Goal: Task Accomplishment & Management: Manage account settings

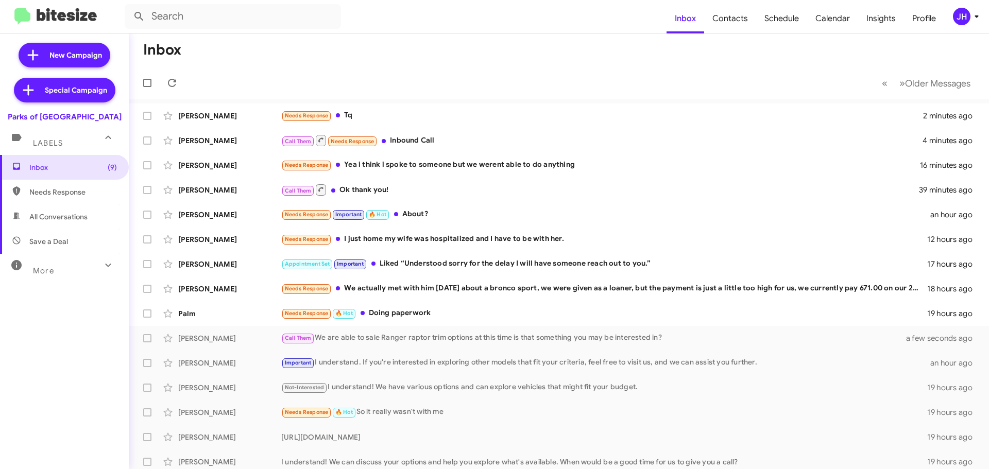
click at [972, 9] on span "JH" at bounding box center [967, 17] width 31 height 18
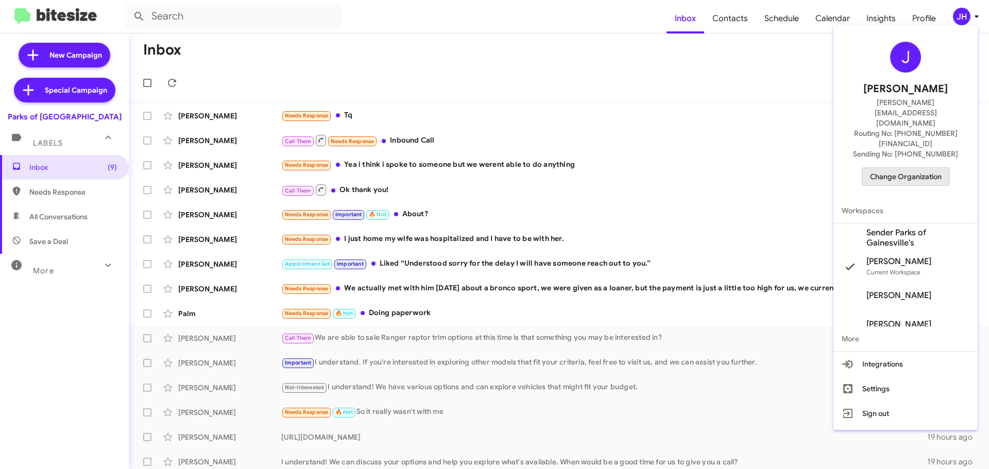
click at [895, 168] on span "Change Organization" at bounding box center [906, 177] width 72 height 18
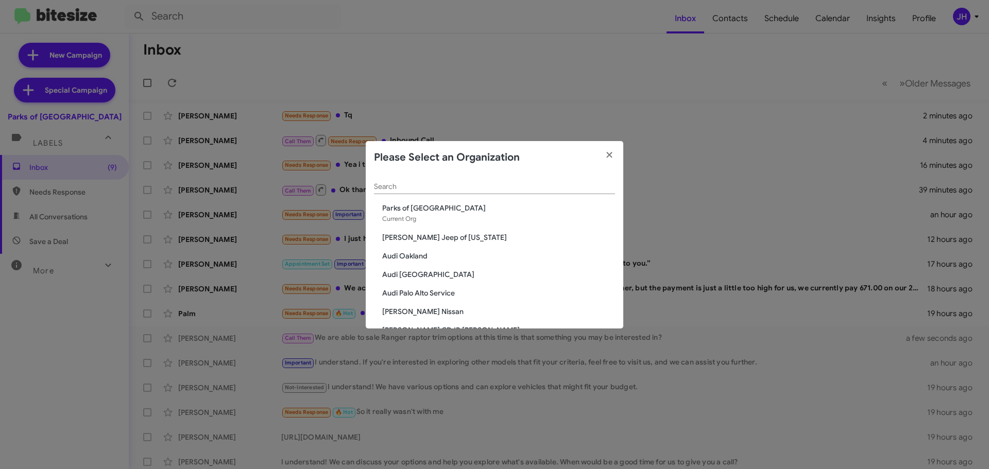
click at [412, 183] on input "Search" at bounding box center [494, 187] width 241 height 8
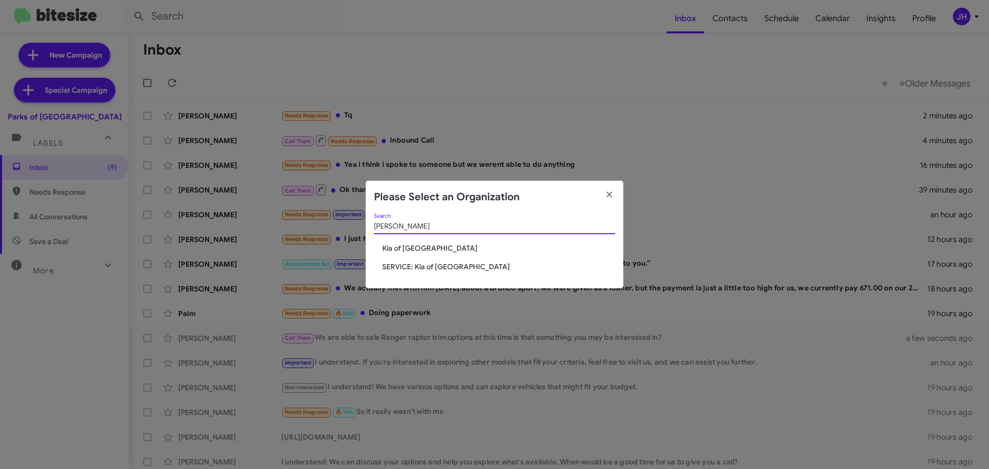
type input "caton"
click at [424, 249] on span "Kia of Catonsville" at bounding box center [498, 248] width 233 height 10
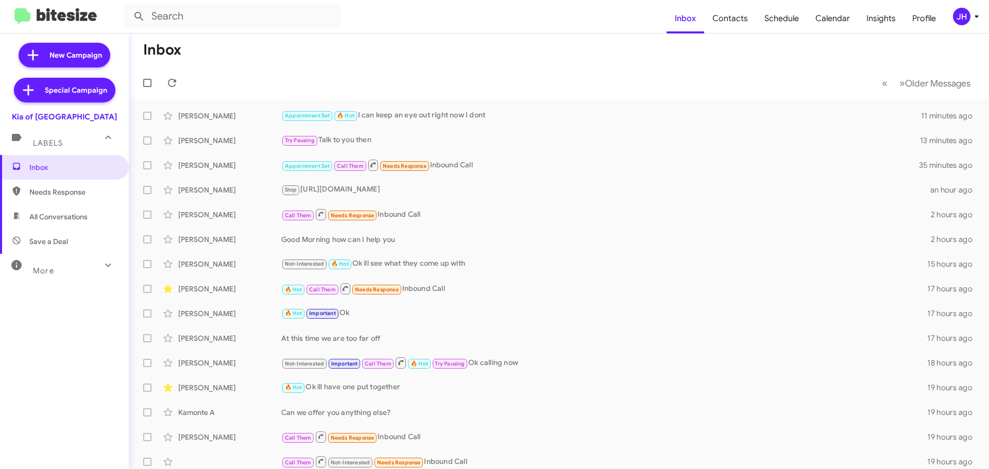
click at [84, 269] on div "More" at bounding box center [54, 266] width 92 height 19
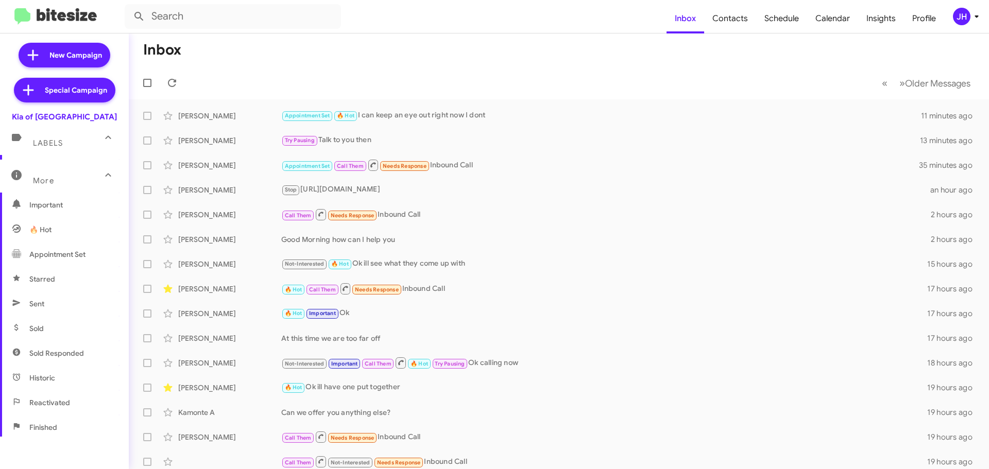
scroll to position [103, 0]
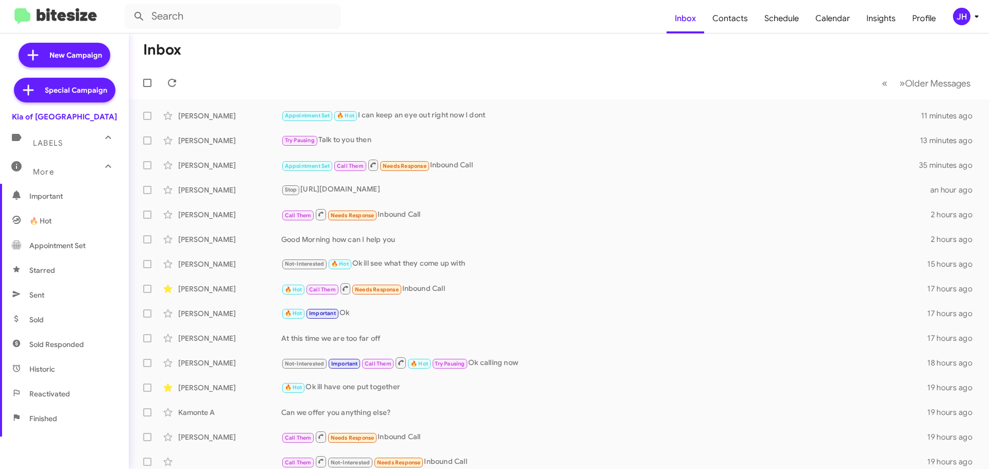
click at [44, 320] on span "Sold" at bounding box center [64, 319] width 129 height 25
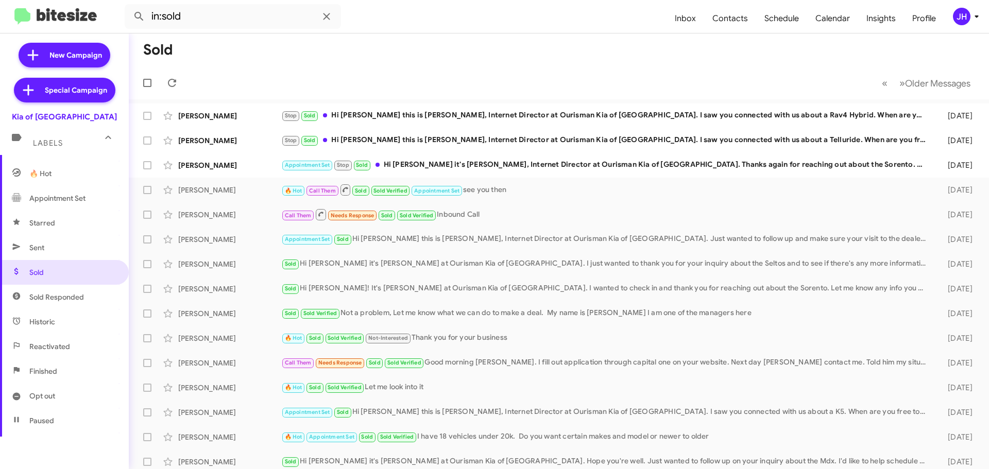
scroll to position [155, 0]
click at [69, 300] on span "Sold Responded" at bounding box center [64, 293] width 129 height 25
type input "in:sold-verified"
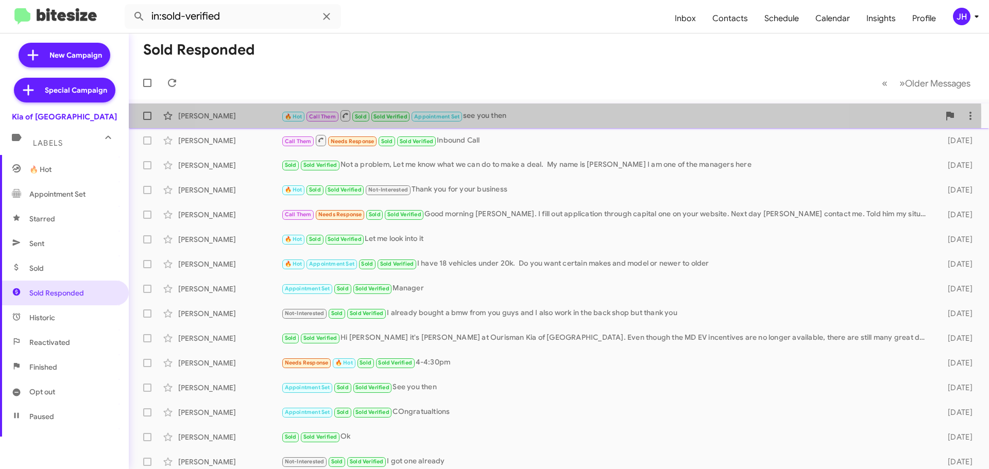
click at [522, 117] on div "🔥 Hot Call Them Sold Sold Verified Appointment Set see you then" at bounding box center [610, 115] width 658 height 13
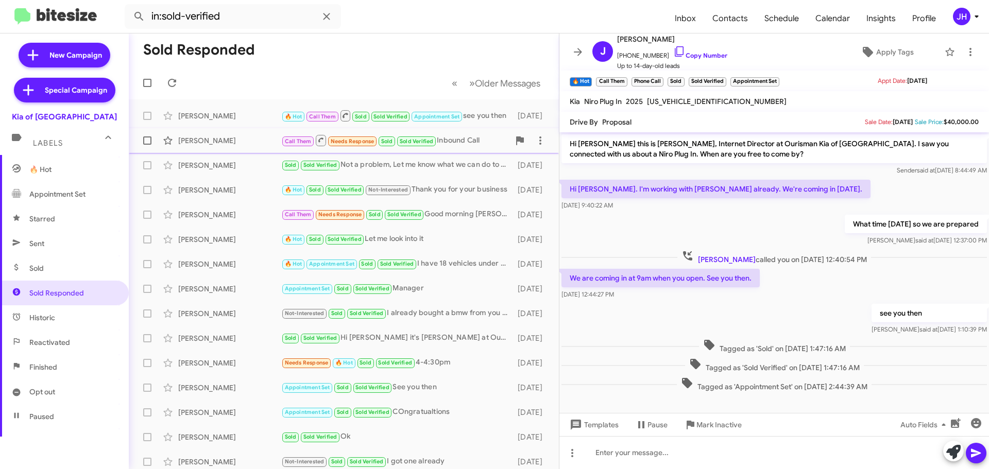
click at [467, 148] on div "Michael Flanagan Call Them Needs Response Sold Sold Verified Inbound Call 8 day…" at bounding box center [344, 140] width 414 height 21
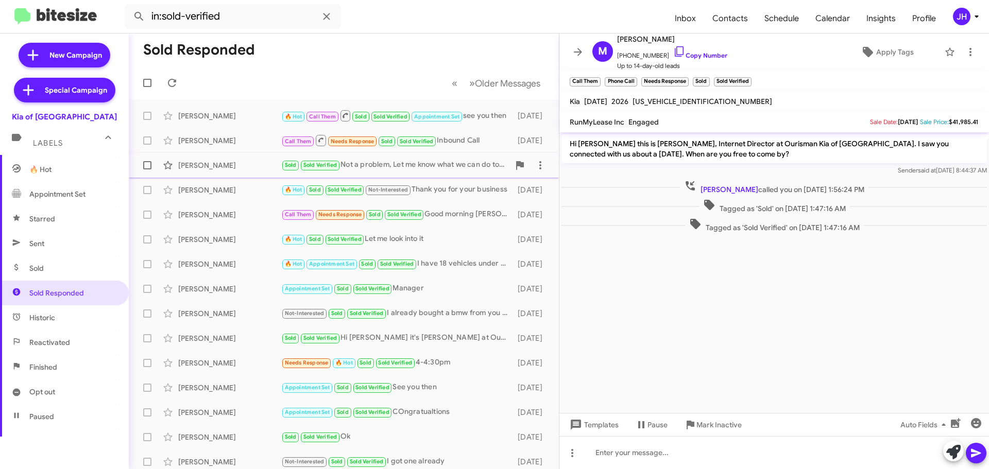
click at [464, 166] on div "Sold Sold Verified Not a problem, Let me know what we can do to make a deal. My…" at bounding box center [395, 165] width 228 height 12
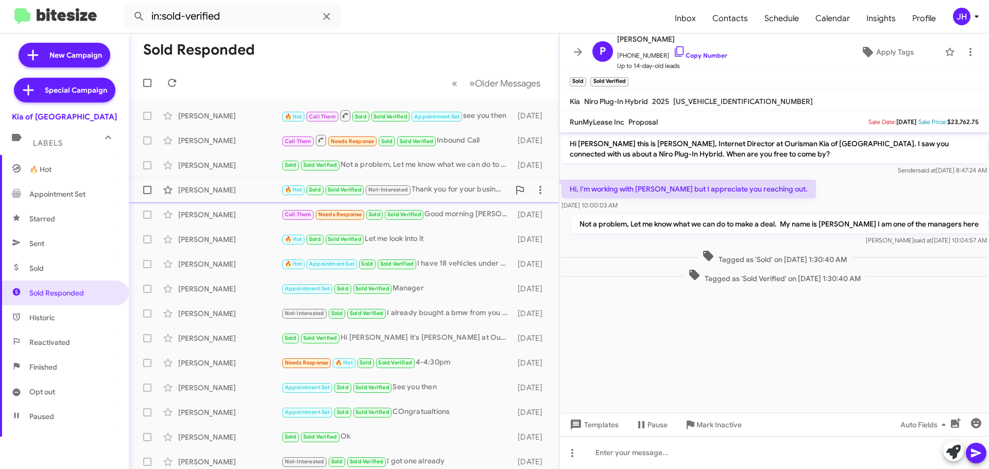
click at [455, 196] on div "Fredy Veru 🔥 Hot Sold Sold Verified Not-Interested Thank you for your business …" at bounding box center [344, 190] width 414 height 21
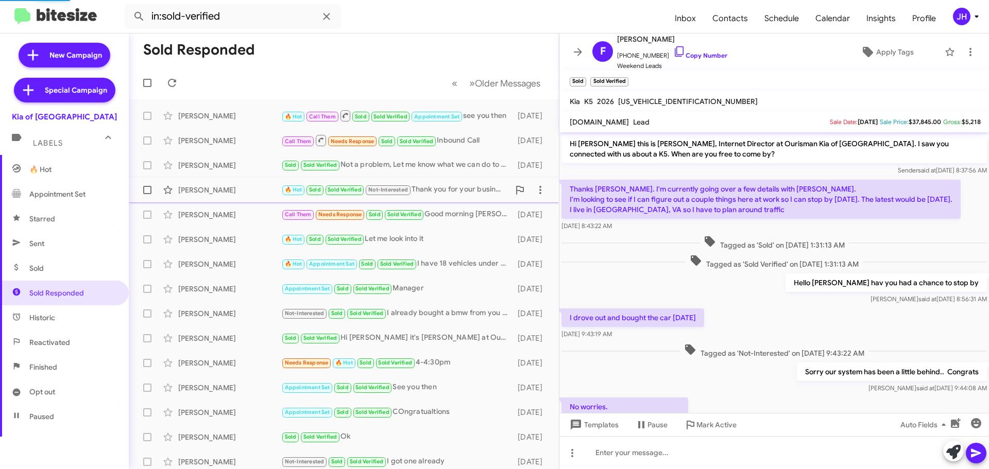
scroll to position [89, 0]
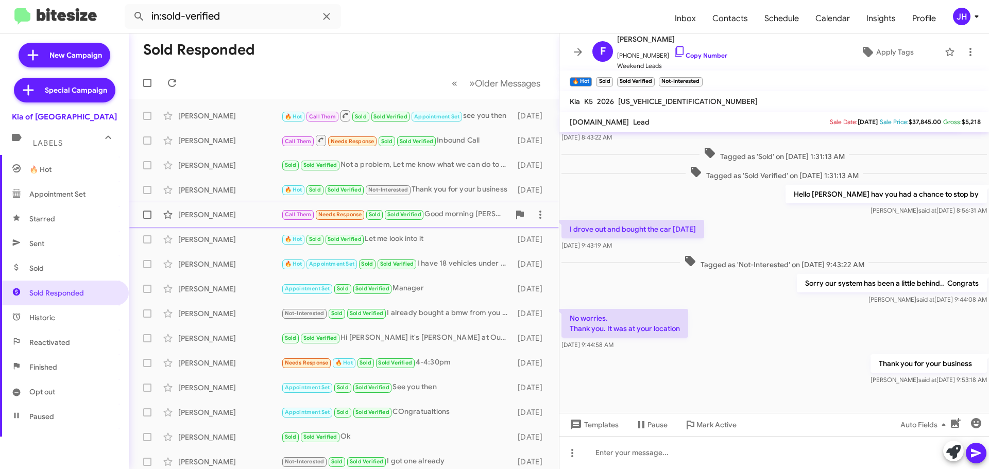
click at [450, 210] on div "Call Them Needs Response Sold Sold Verified Good morning Erik. I fill out appli…" at bounding box center [395, 215] width 228 height 12
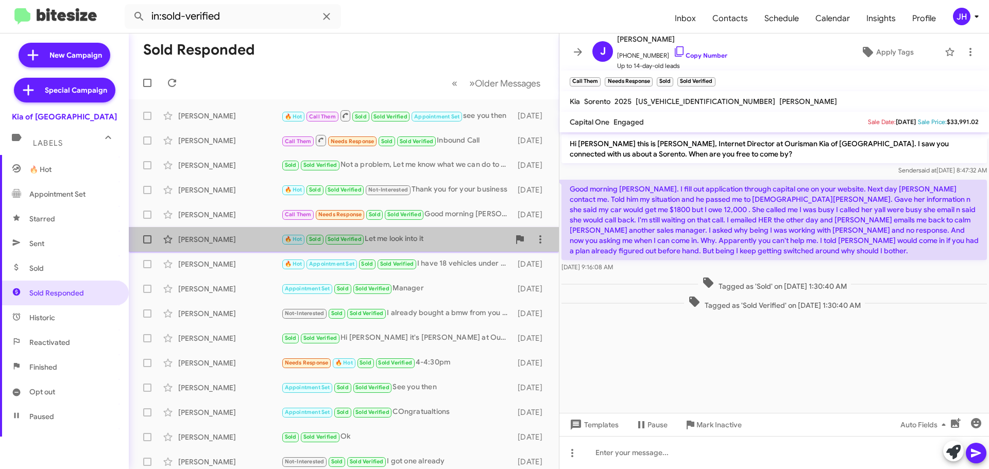
click at [457, 242] on div "🔥 Hot Sold Sold Verified Let me look into it" at bounding box center [395, 239] width 228 height 12
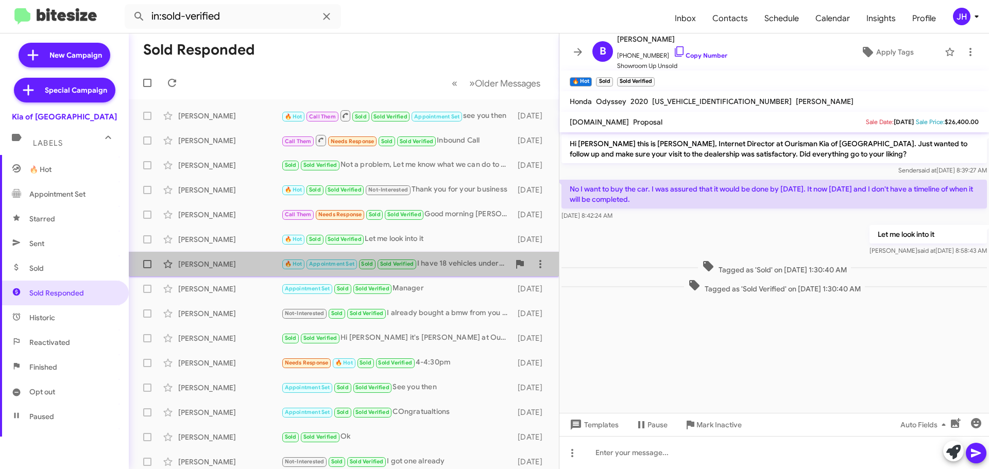
click at [447, 262] on div "🔥 Hot Appointment Set Sold Sold Verified I have 18 vehicles under 20k. Do you w…" at bounding box center [395, 264] width 228 height 12
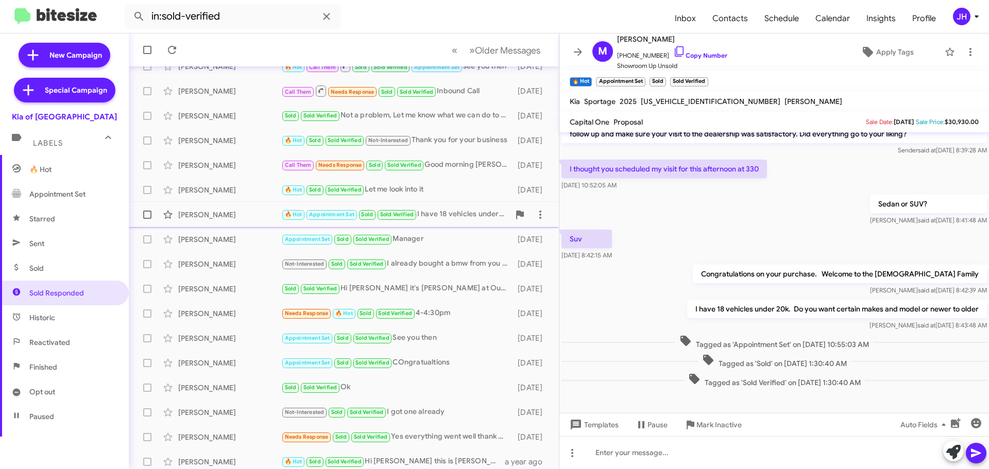
scroll to position [52, 0]
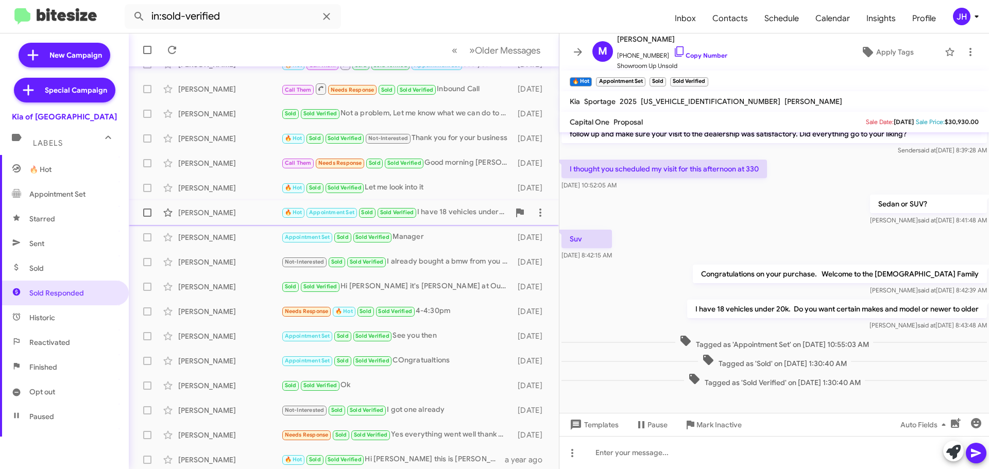
click at [447, 260] on div "Not-Interested Sold Sold Verified I already bought a bmw from you guys and I al…" at bounding box center [396, 262] width 231 height 12
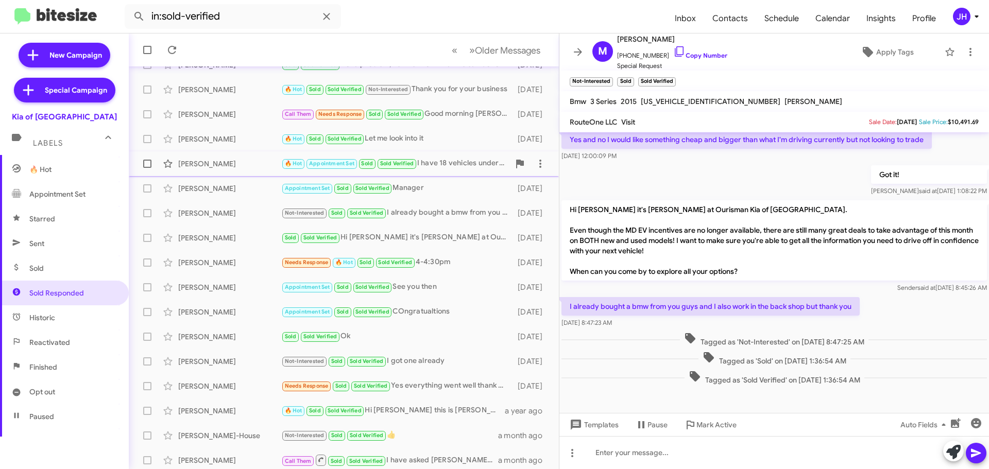
scroll to position [103, 0]
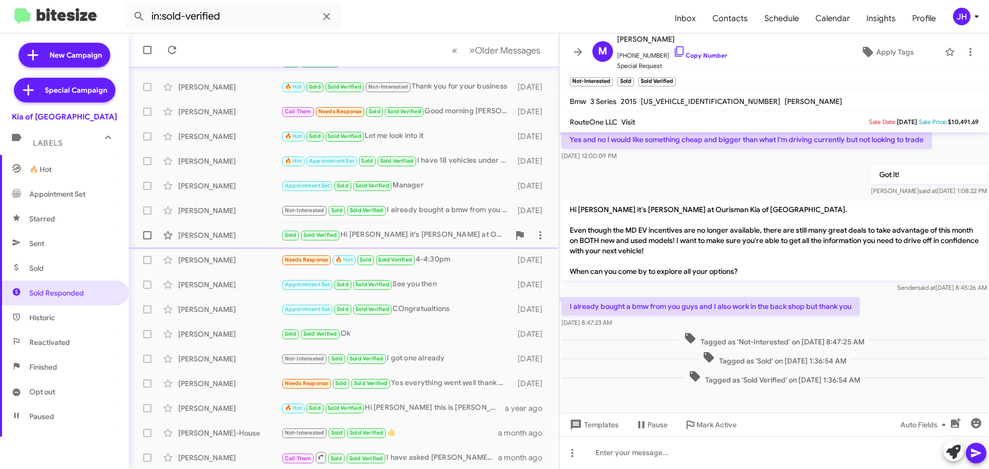
click at [451, 242] on div "Jason Malecki Sold Sold Verified Hi Jason it's Erik Hershan at Ourisman Kia of …" at bounding box center [344, 235] width 414 height 21
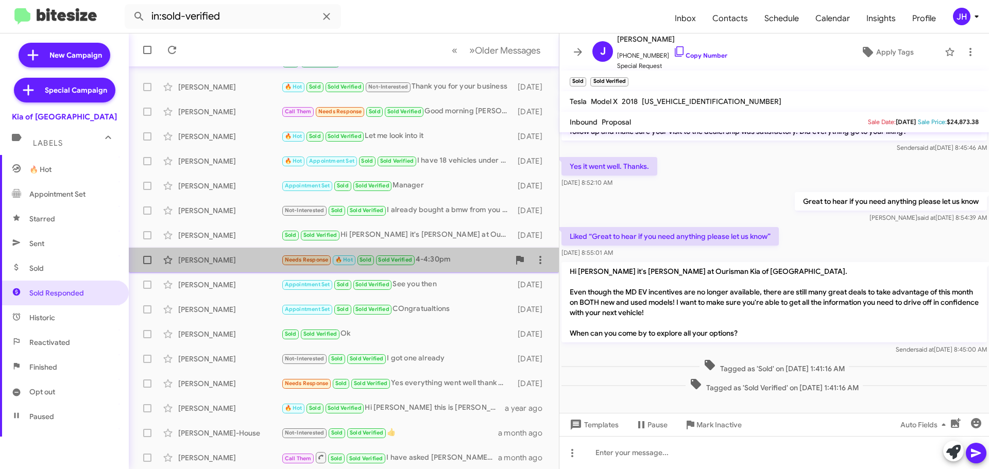
click at [457, 264] on div "Needs Response 🔥 Hot Sold Sold Verified 4-4:30pm" at bounding box center [395, 260] width 228 height 12
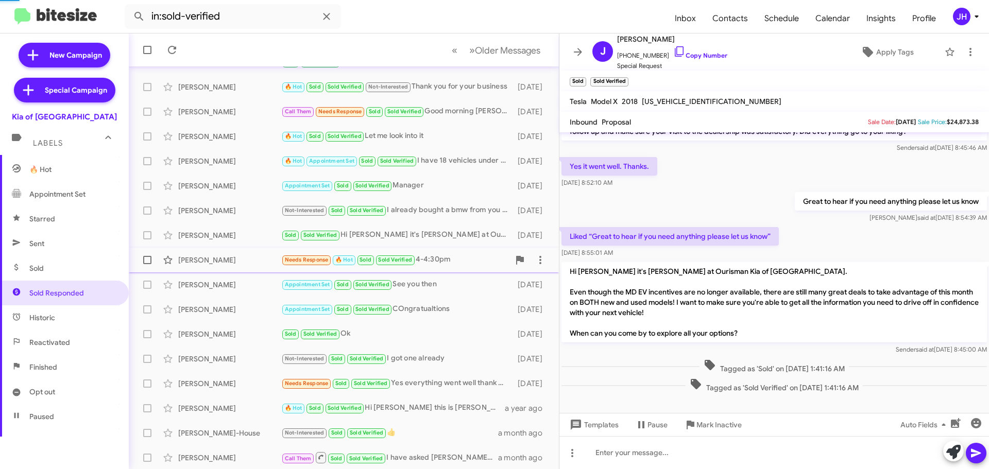
scroll to position [482, 0]
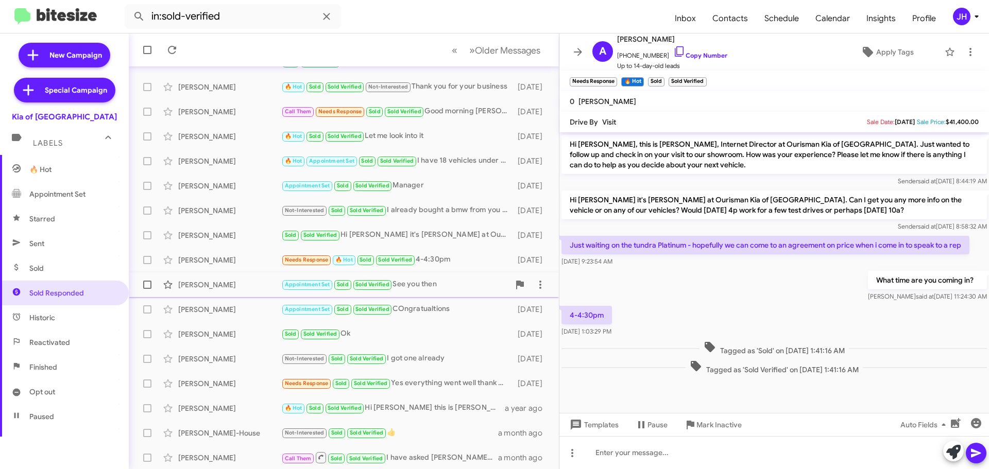
click at [456, 278] on div "Shengwei Zhu Appointment Set Sold Sold Verified See you then 22 days ago" at bounding box center [344, 285] width 414 height 21
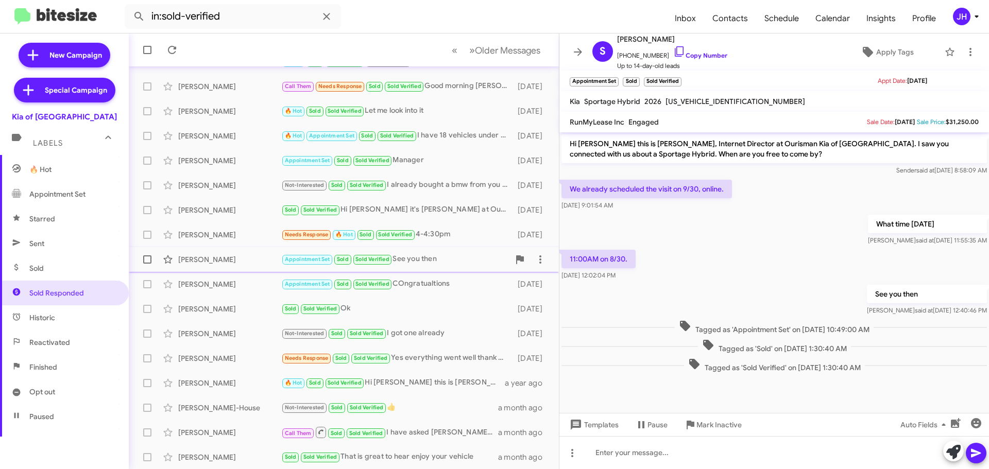
scroll to position [129, 0]
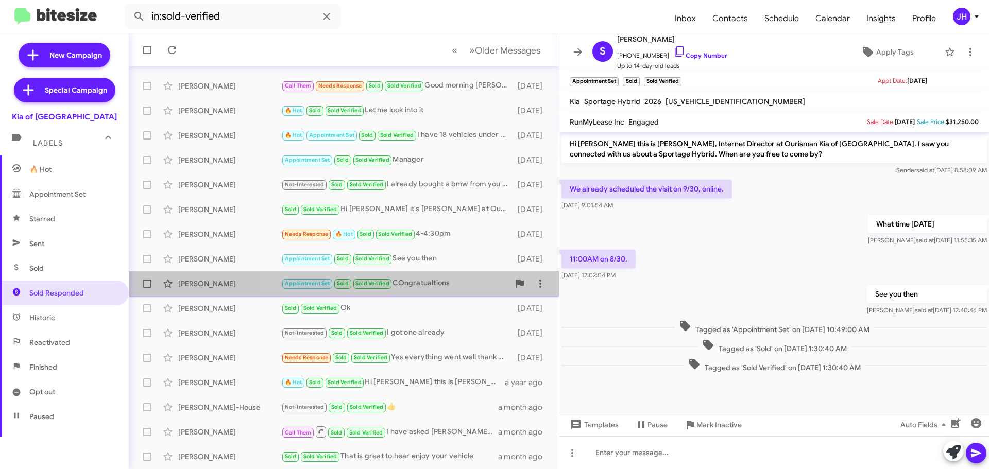
click at [441, 280] on div "Appointment Set Sold Sold Verified COngratualtions" at bounding box center [395, 284] width 228 height 12
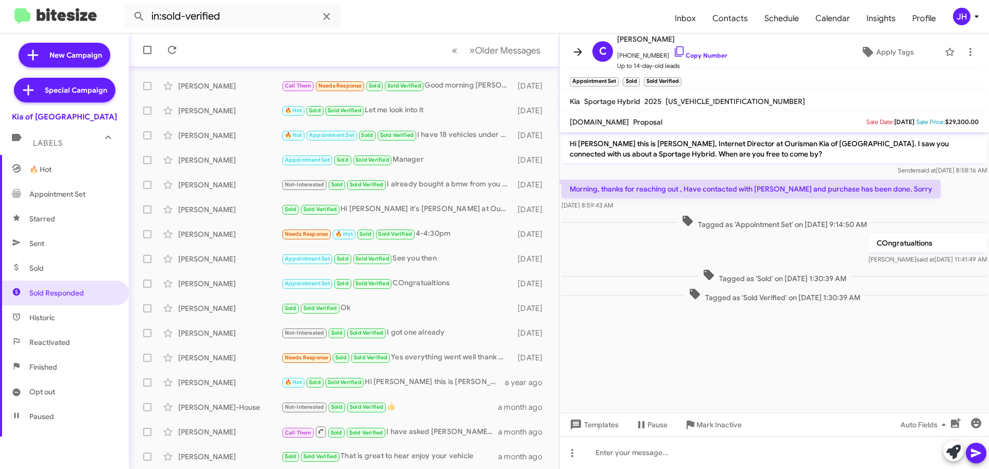
click at [571, 48] on span at bounding box center [578, 52] width 21 height 12
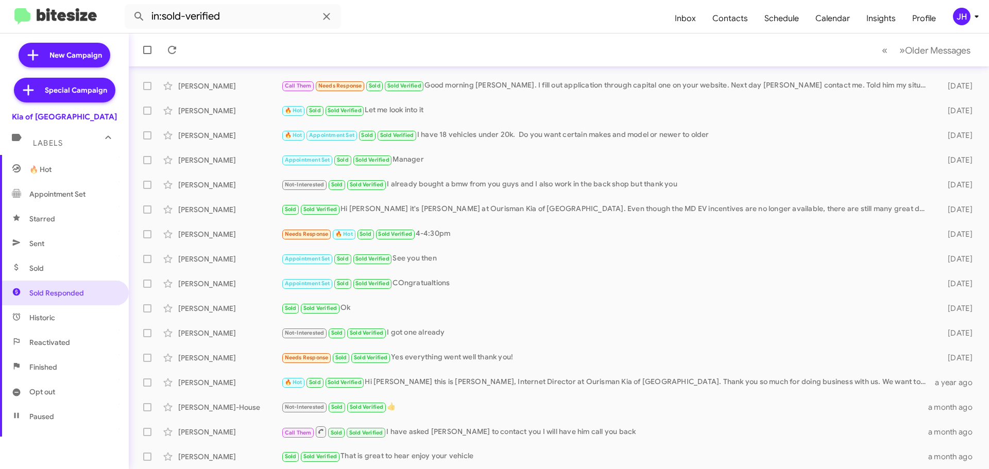
click at [959, 15] on div "JH" at bounding box center [962, 17] width 18 height 18
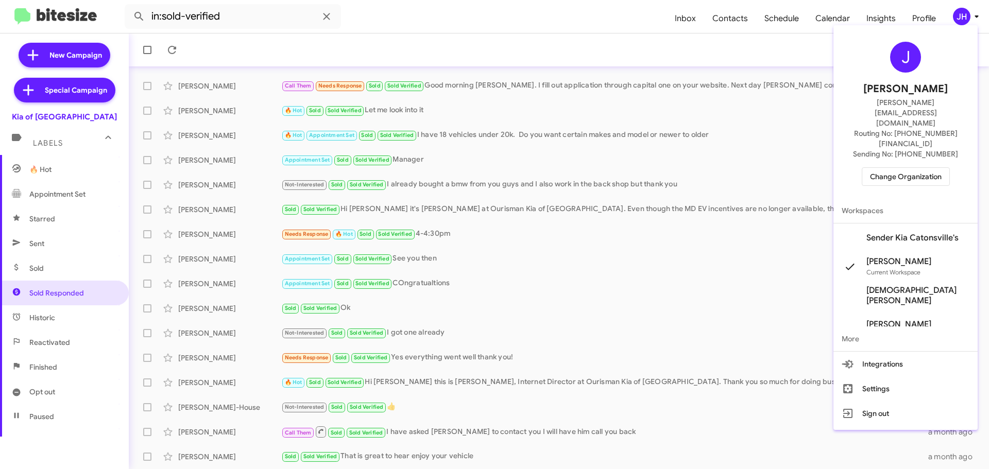
click at [902, 168] on span "Change Organization" at bounding box center [906, 177] width 72 height 18
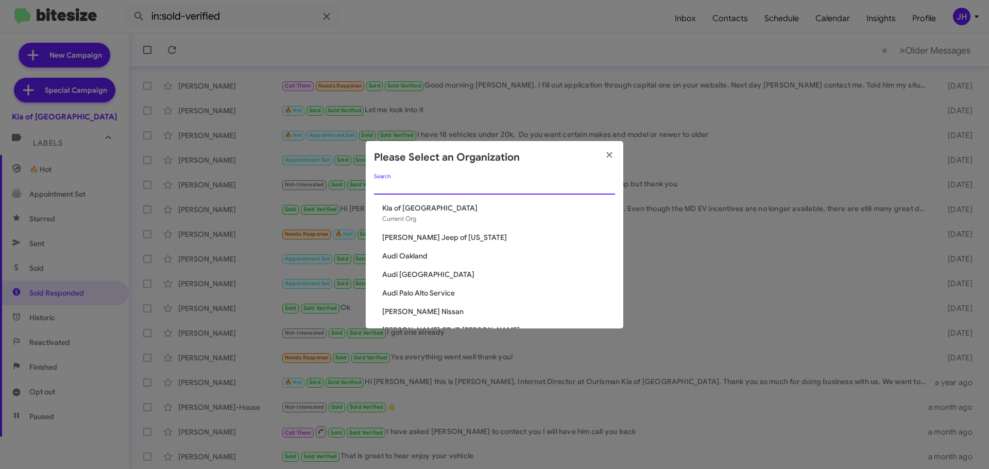
click at [475, 184] on input "Search" at bounding box center [494, 187] width 241 height 8
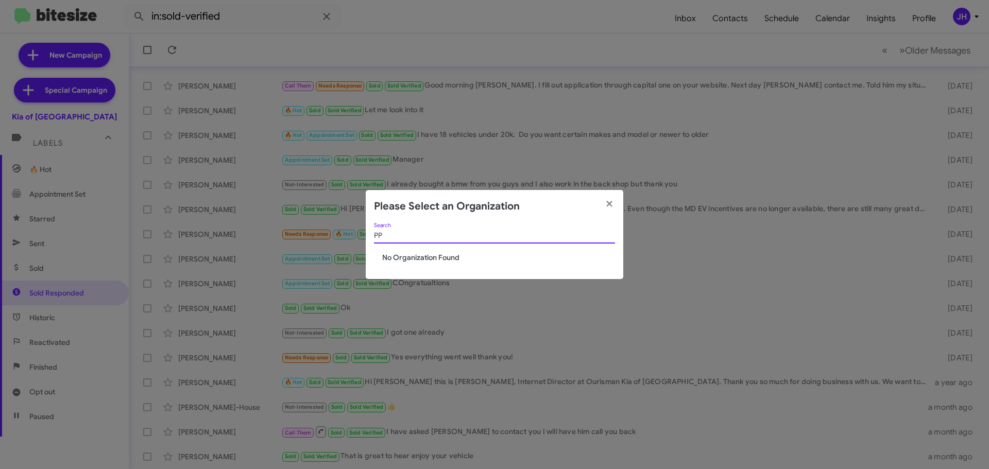
type input "P"
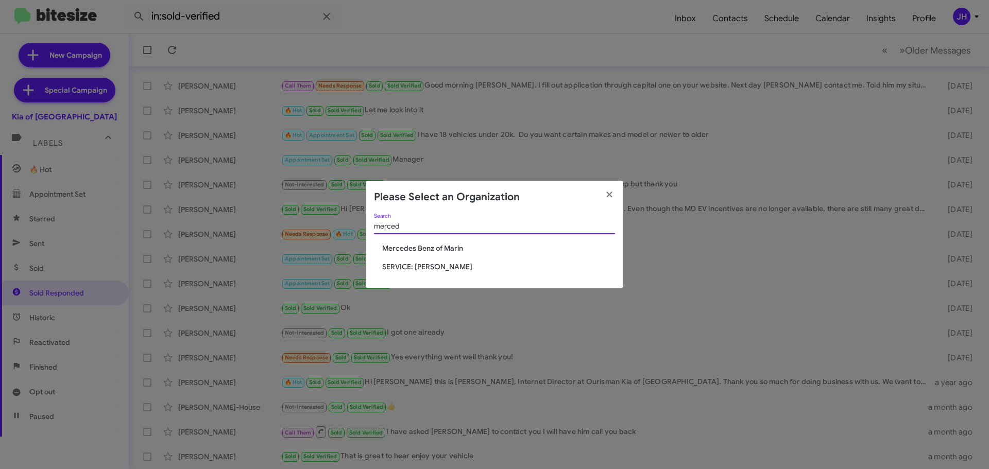
type input "merced"
click at [431, 265] on span "SERVICE: [PERSON_NAME]" at bounding box center [498, 267] width 233 height 10
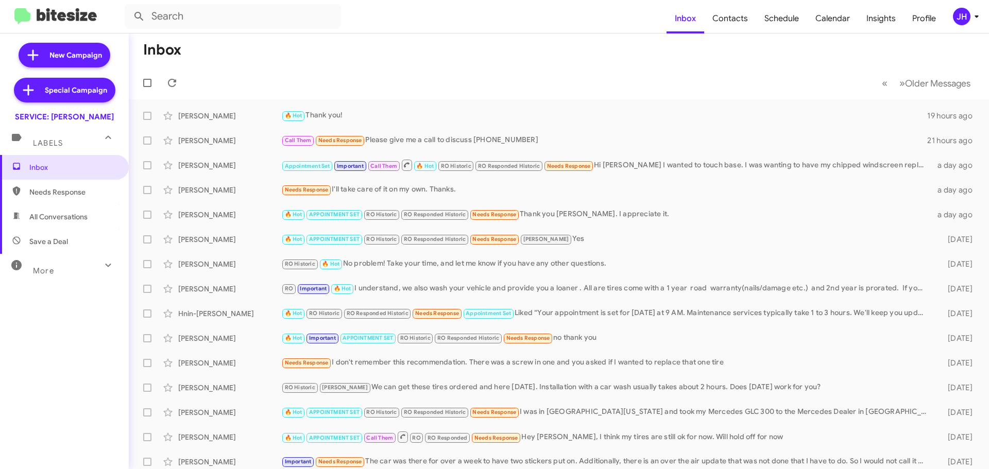
click at [960, 16] on div "JH" at bounding box center [962, 17] width 18 height 18
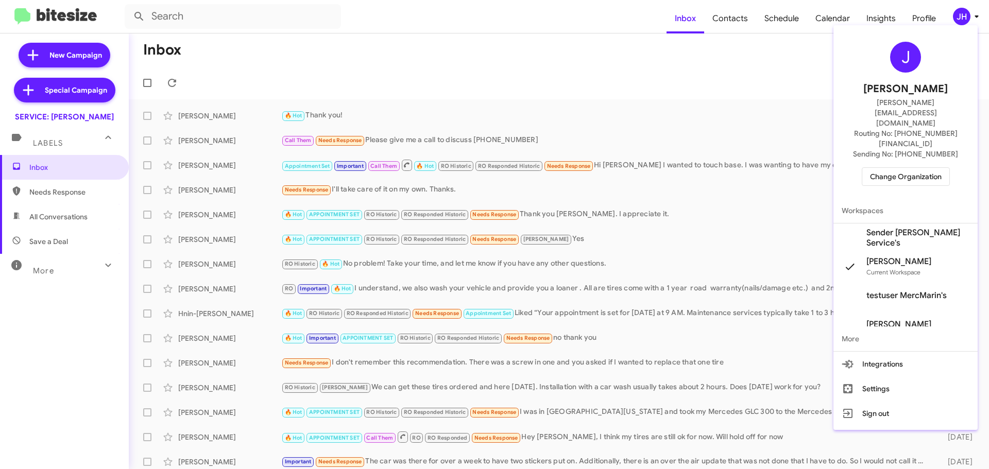
click at [896, 228] on span "Sender [PERSON_NAME] Service's" at bounding box center [917, 238] width 103 height 21
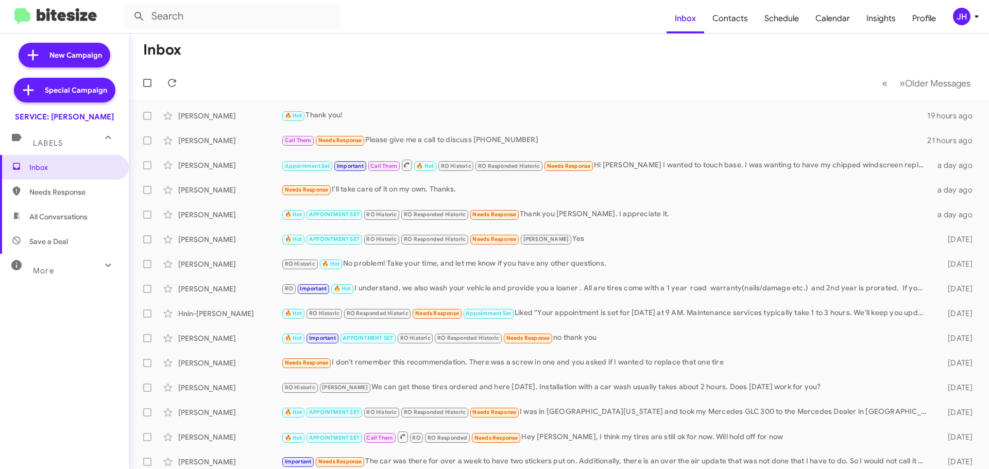
click at [955, 19] on div "JH" at bounding box center [962, 17] width 18 height 18
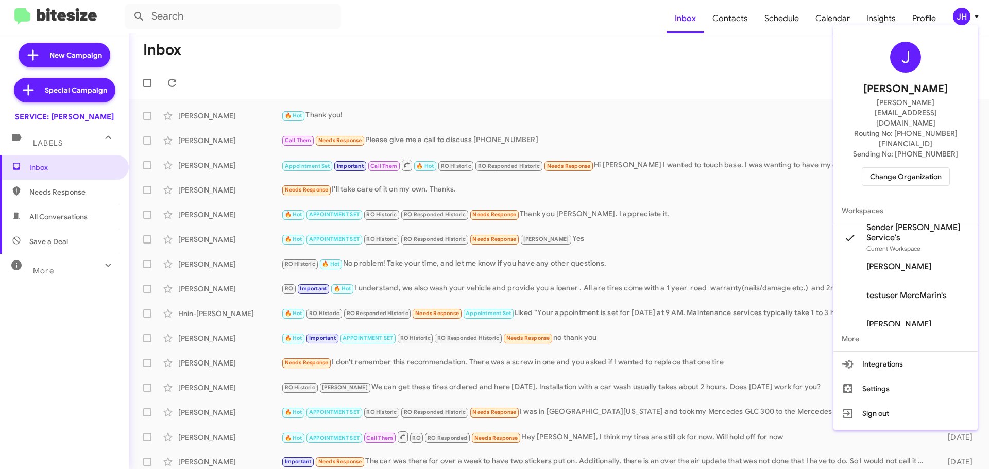
click at [796, 66] on div at bounding box center [494, 234] width 989 height 469
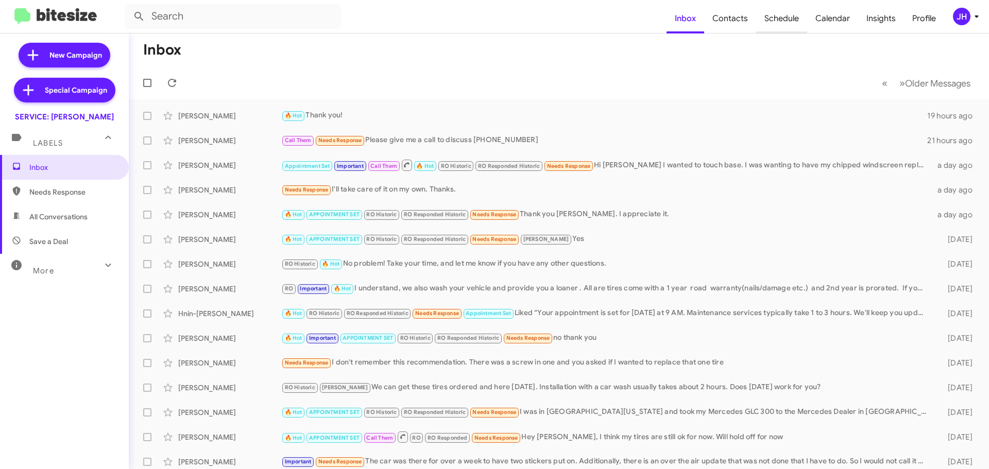
click at [780, 22] on span "Schedule" at bounding box center [781, 19] width 51 height 30
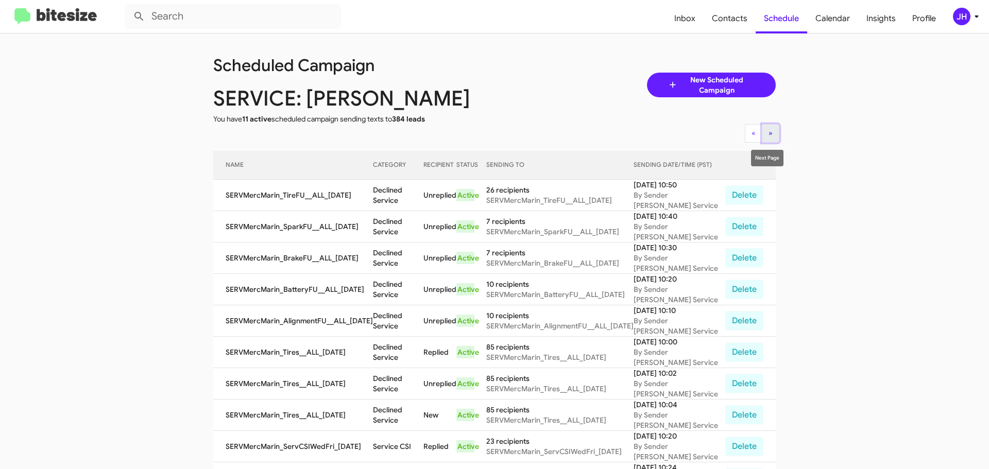
click at [773, 137] on button "» Next" at bounding box center [771, 133] width 18 height 19
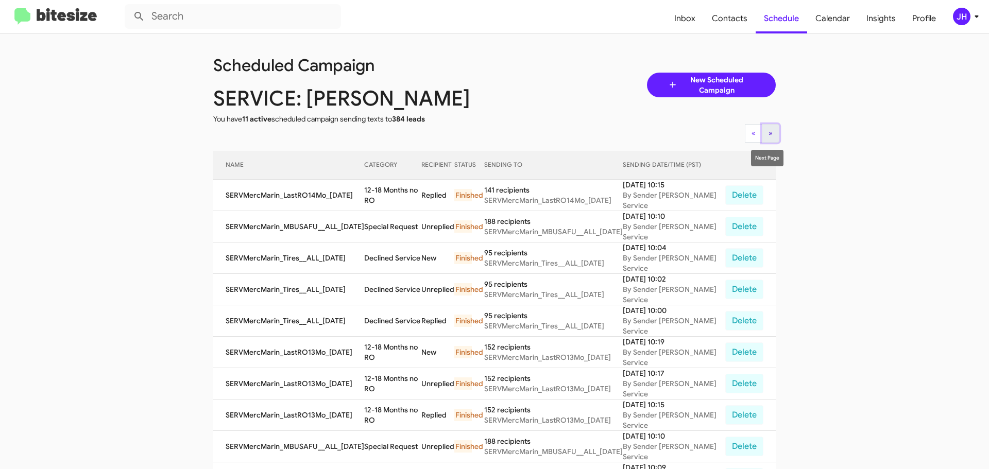
click at [762, 137] on button "» Next" at bounding box center [771, 133] width 18 height 19
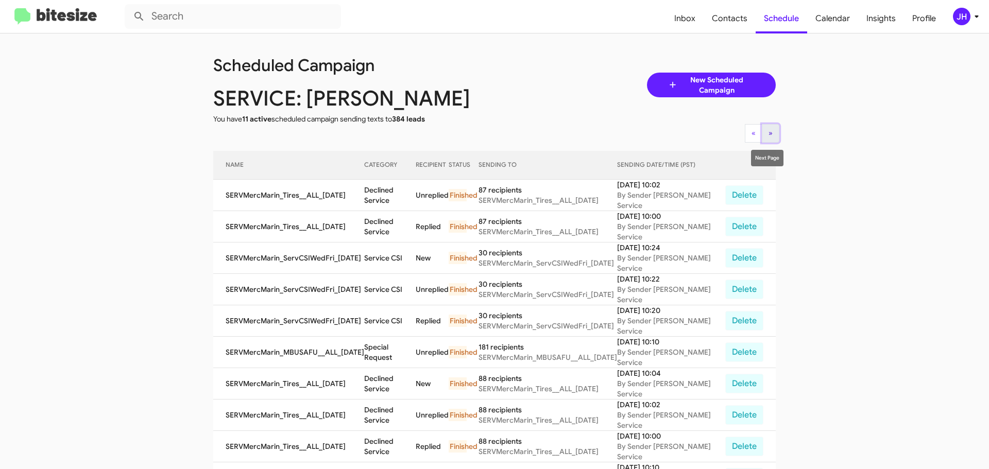
click at [768, 132] on span "»" at bounding box center [770, 132] width 4 height 9
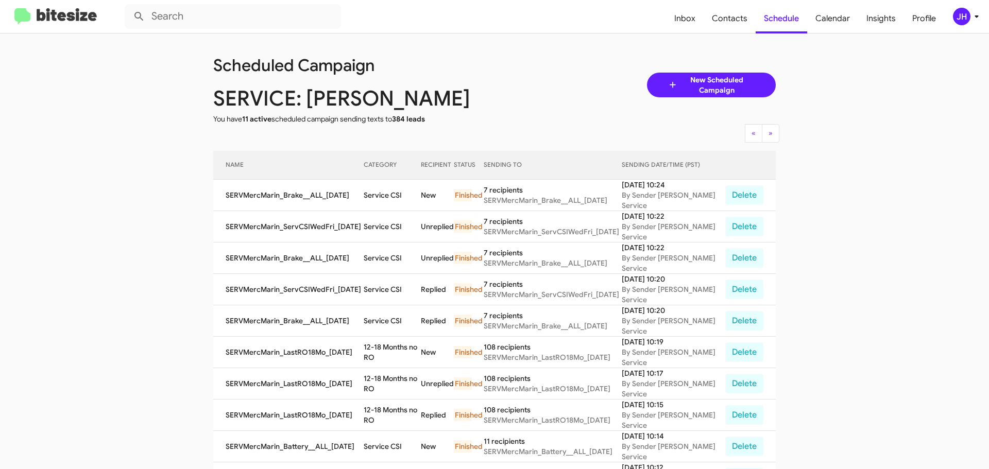
click at [765, 143] on div "Scheduled Campaign SERVICE: [PERSON_NAME] You have 11 active scheduled campaign…" at bounding box center [495, 427] width 578 height 762
click at [768, 136] on span "»" at bounding box center [770, 132] width 4 height 9
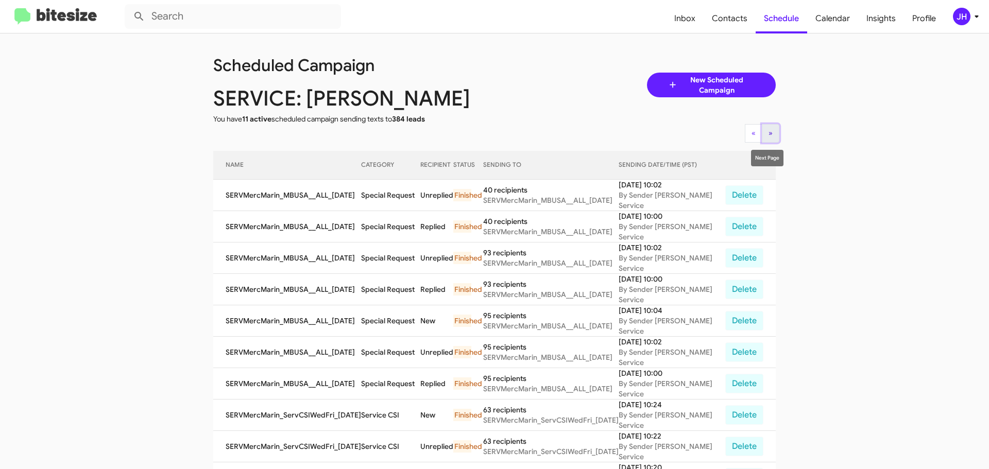
click at [762, 133] on button "» Next" at bounding box center [771, 133] width 18 height 19
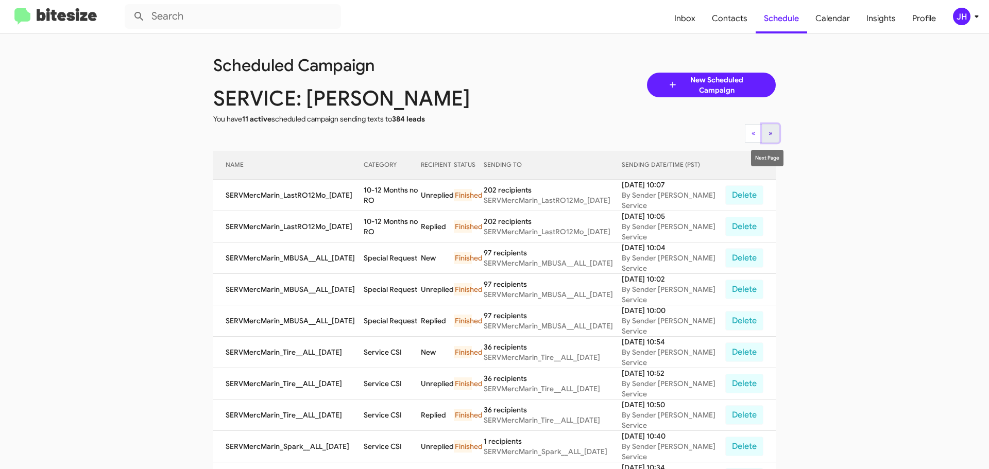
click at [764, 128] on button "» Next" at bounding box center [771, 133] width 18 height 19
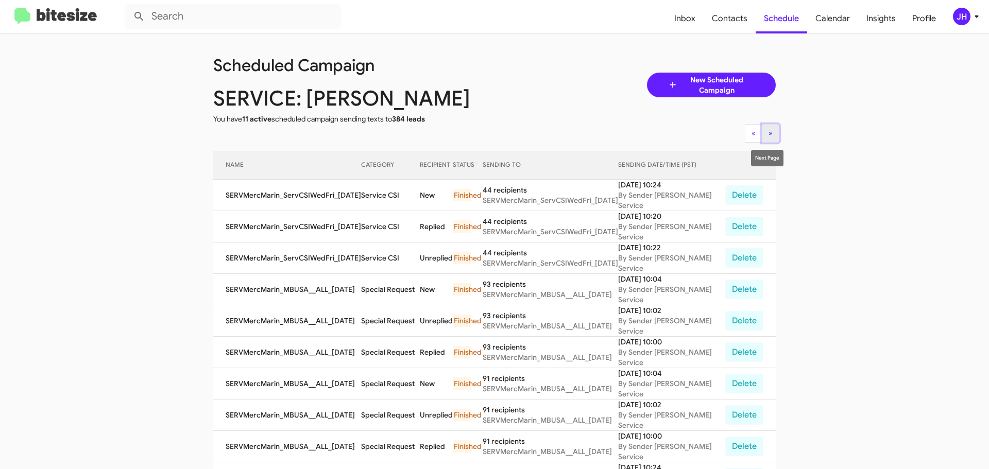
click at [768, 136] on span "»" at bounding box center [770, 132] width 4 height 9
click at [771, 132] on button "» Next" at bounding box center [771, 133] width 18 height 19
